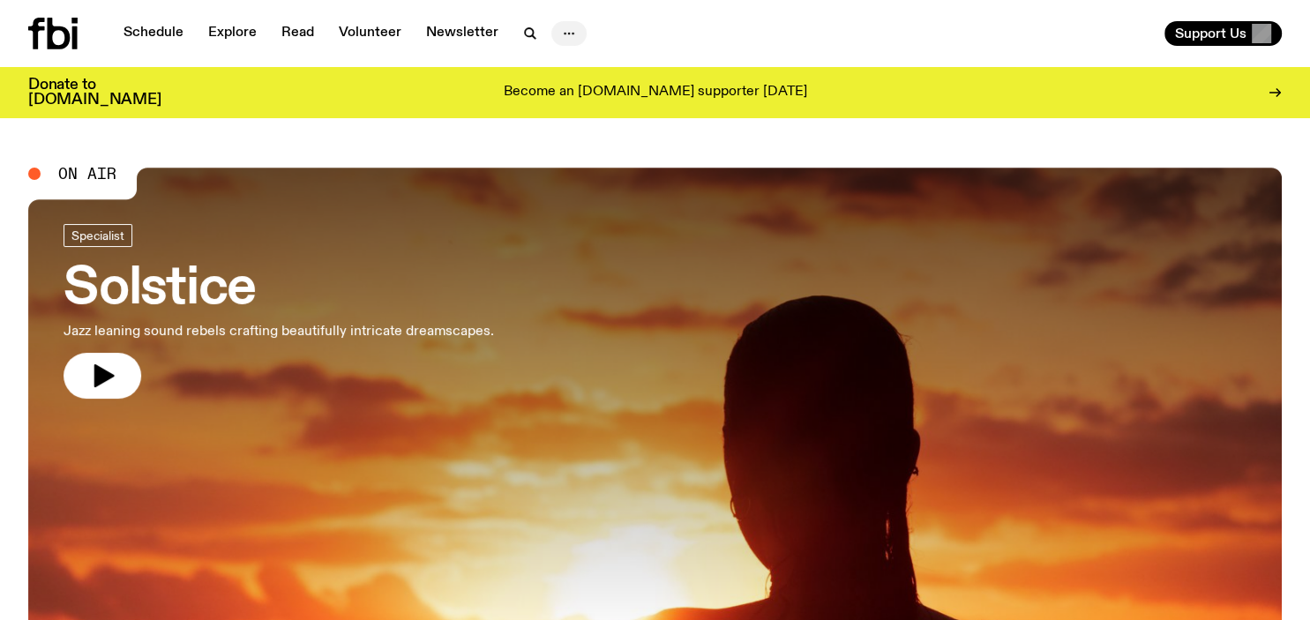
click at [563, 33] on icon "button" at bounding box center [568, 33] width 21 height 21
click at [566, 99] on link "Contact" at bounding box center [569, 100] width 88 height 25
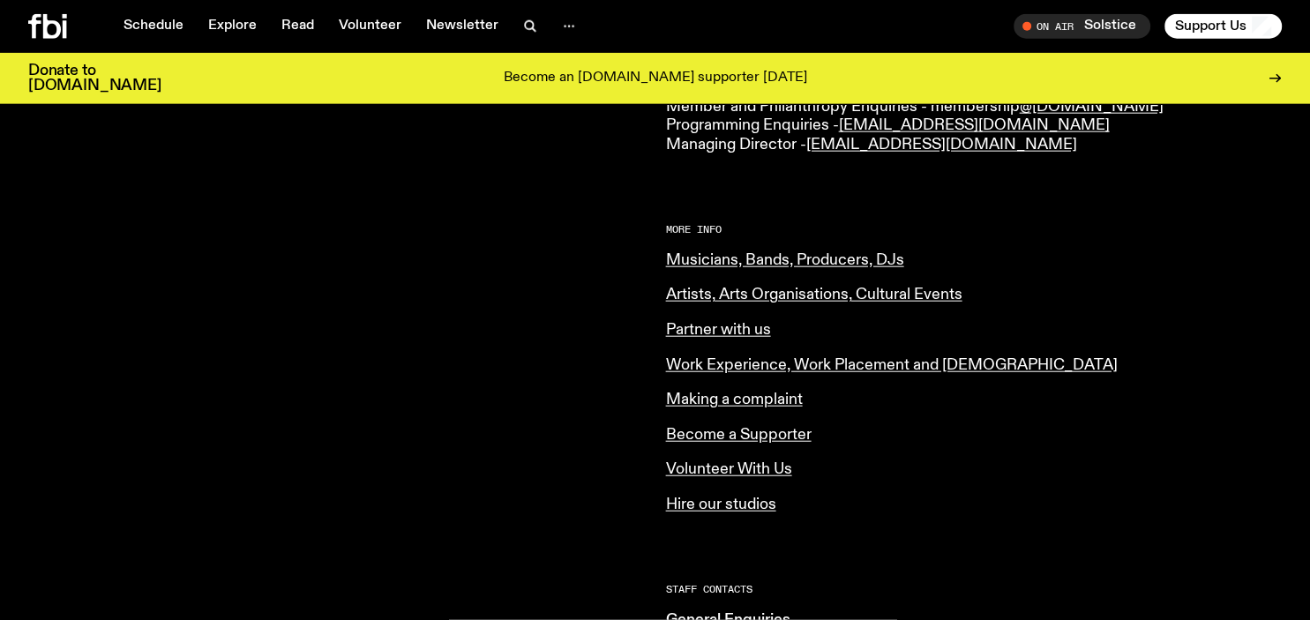
scroll to position [610, 0]
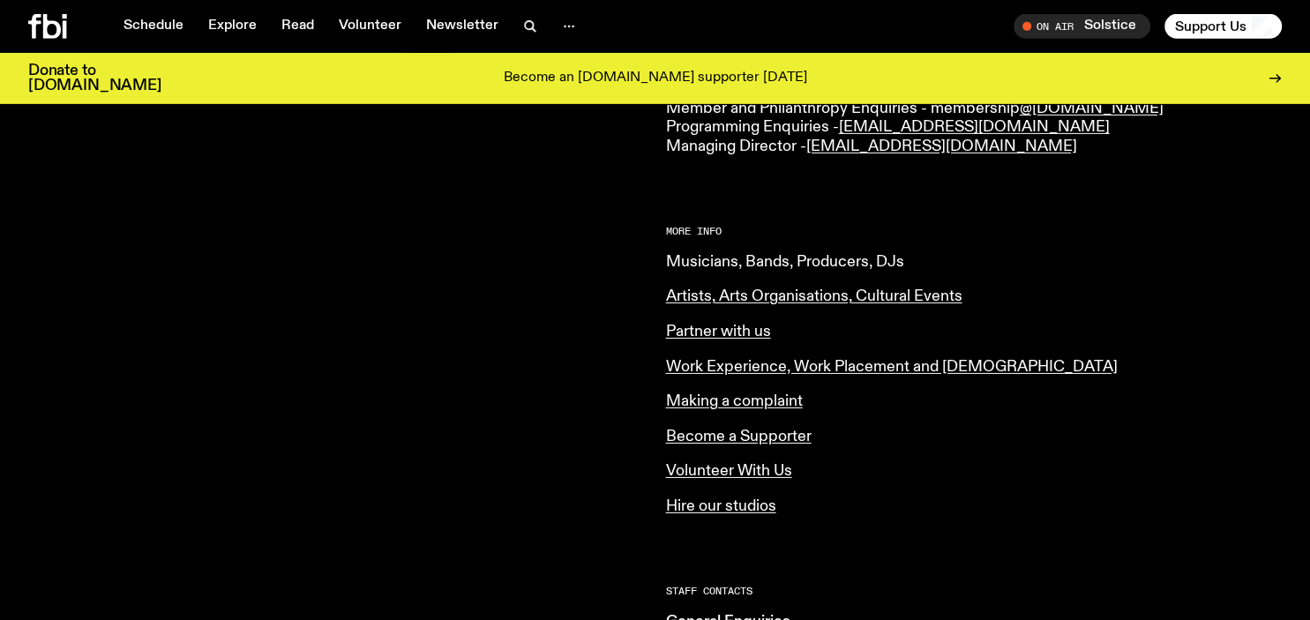
click at [848, 260] on link "Musicians, Bands, Producers, DJs" at bounding box center [785, 262] width 238 height 16
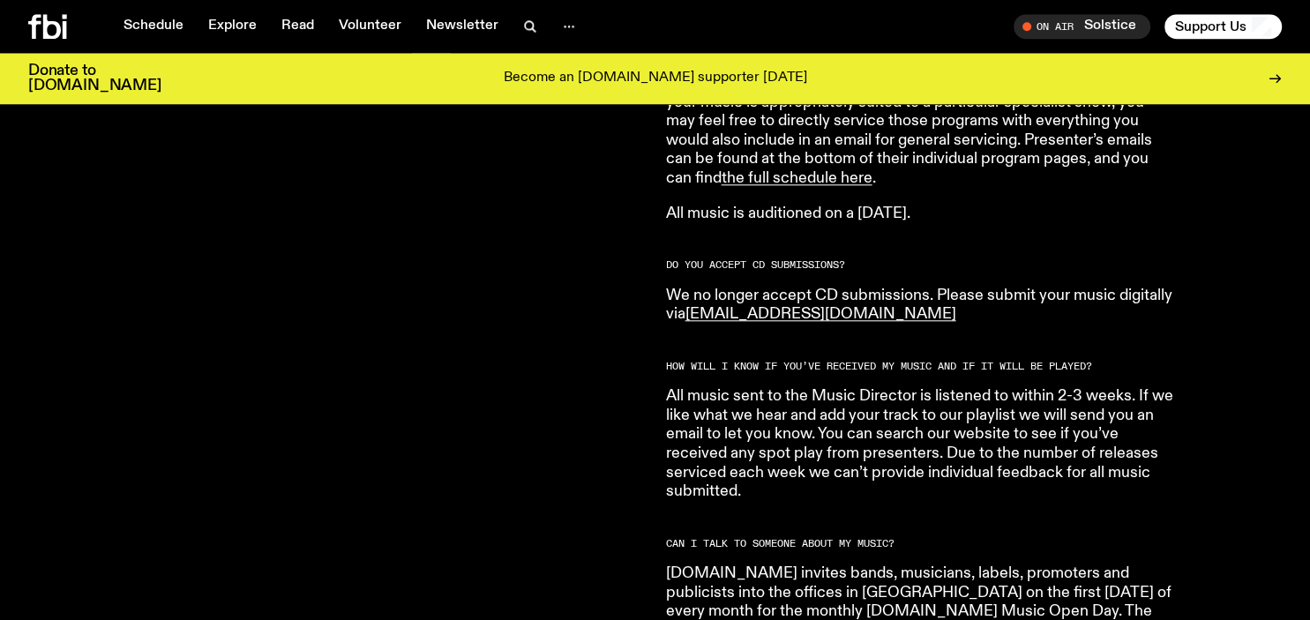
scroll to position [1276, 0]
